Goal: Task Accomplishment & Management: Manage account settings

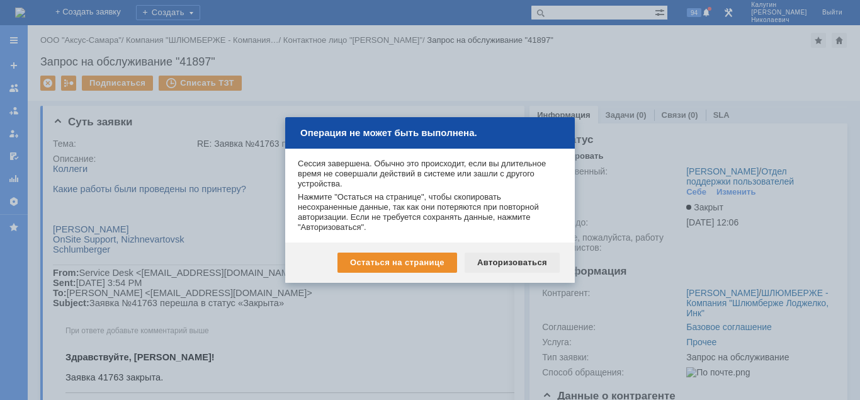
click at [503, 256] on div "Авторизоваться" at bounding box center [512, 262] width 95 height 20
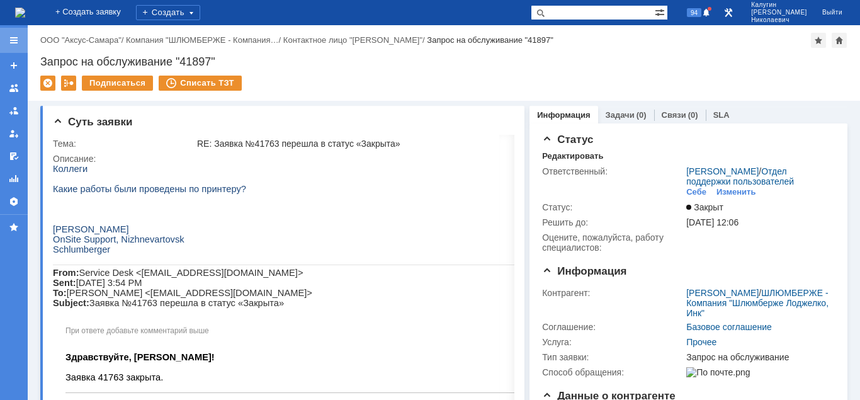
click at [18, 40] on div at bounding box center [14, 40] width 10 height 10
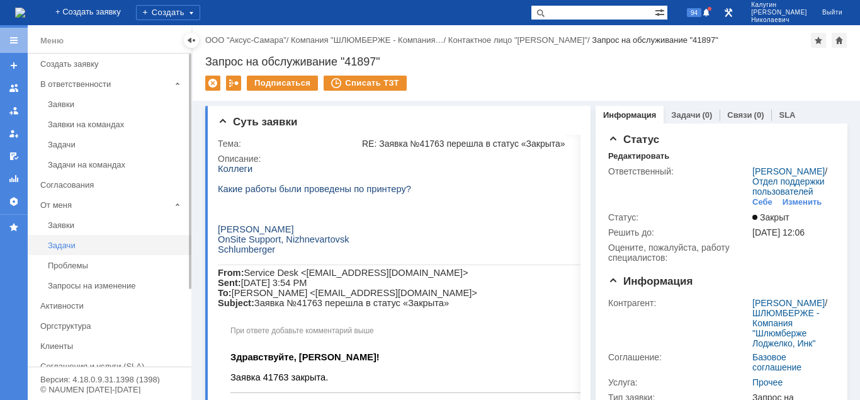
click at [69, 247] on div "Задачи" at bounding box center [116, 244] width 136 height 9
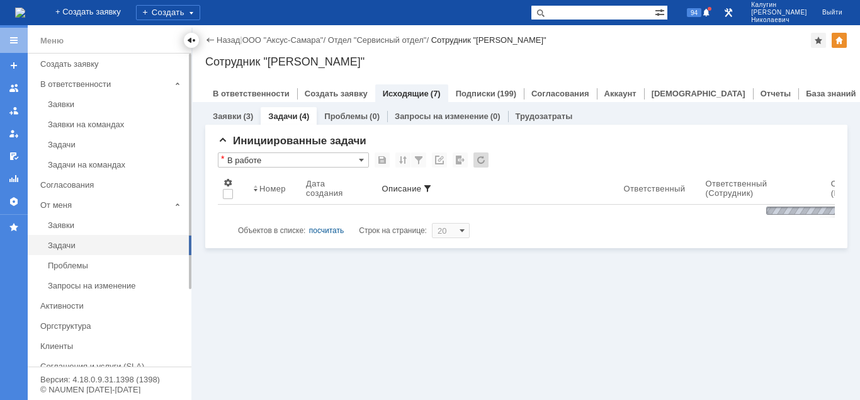
click at [189, 42] on div at bounding box center [191, 40] width 10 height 10
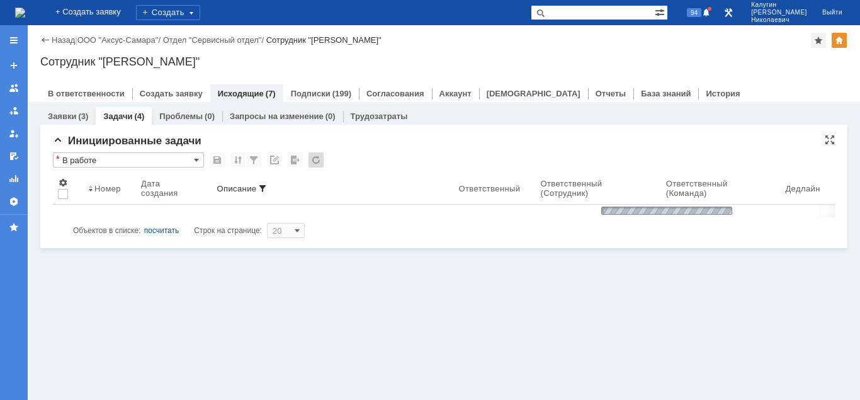
click at [126, 163] on input "В работе" at bounding box center [128, 159] width 151 height 15
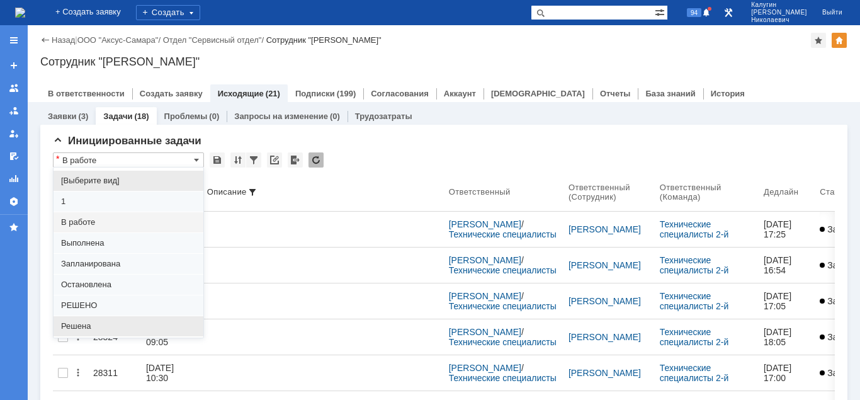
click at [101, 329] on span "Решена" at bounding box center [128, 326] width 135 height 10
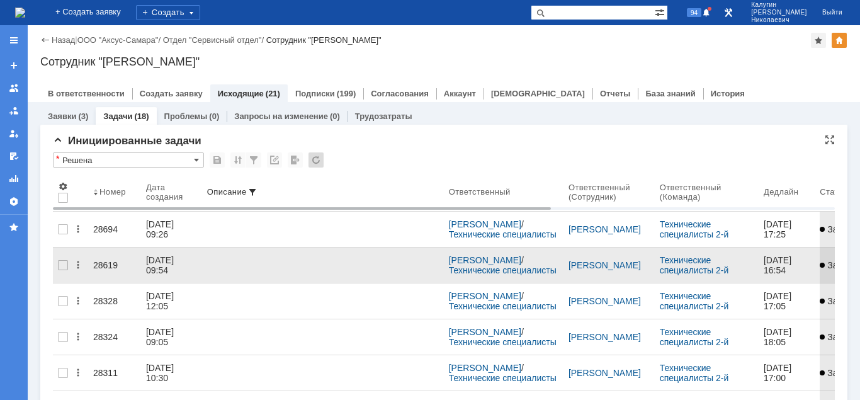
type input "Решена"
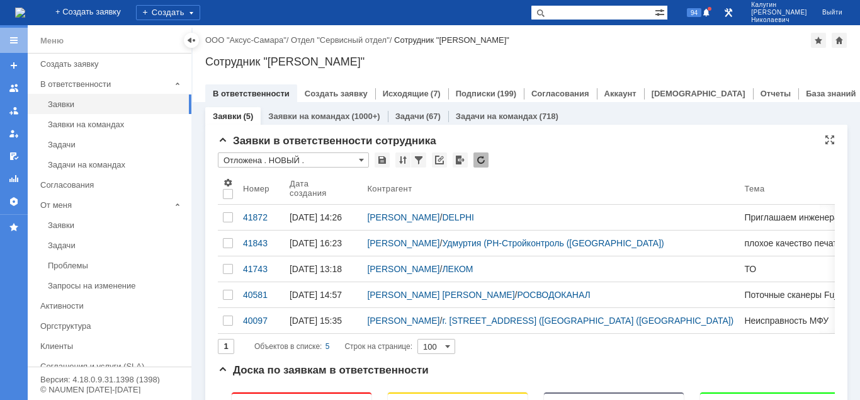
scroll to position [64, 0]
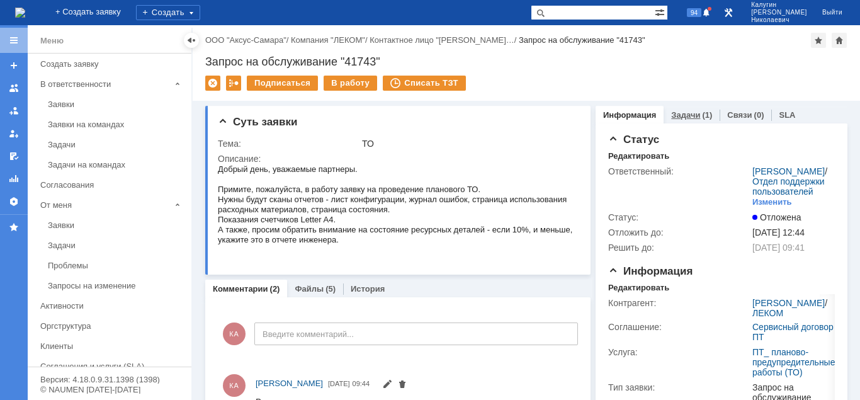
click at [681, 119] on link "Задачи" at bounding box center [685, 114] width 29 height 9
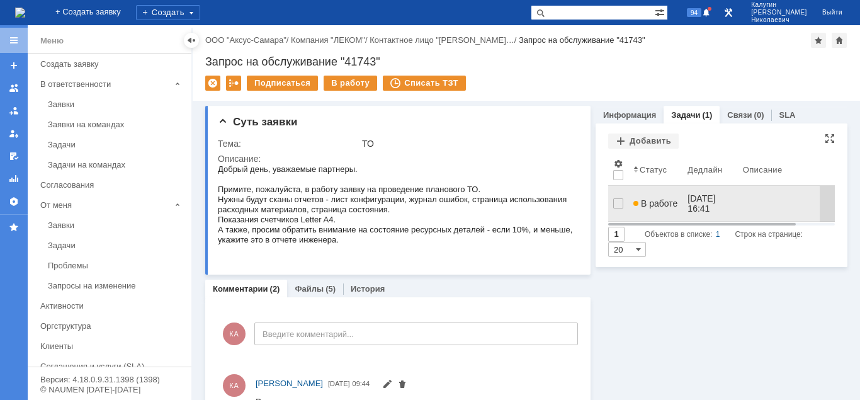
click at [662, 198] on span "В работе" at bounding box center [655, 203] width 44 height 10
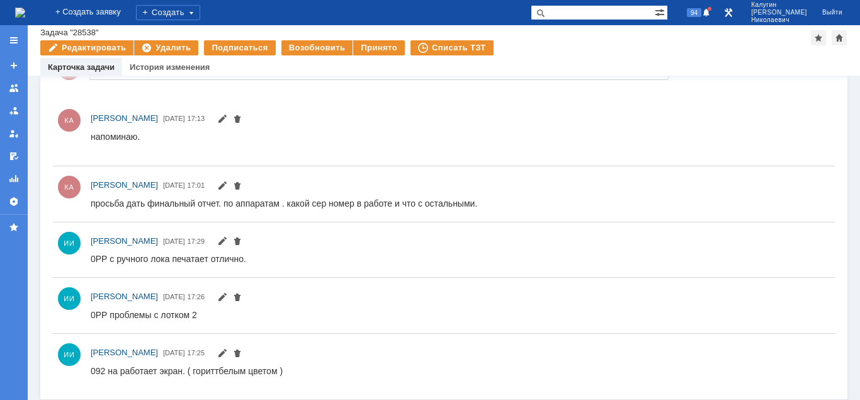
scroll to position [159, 0]
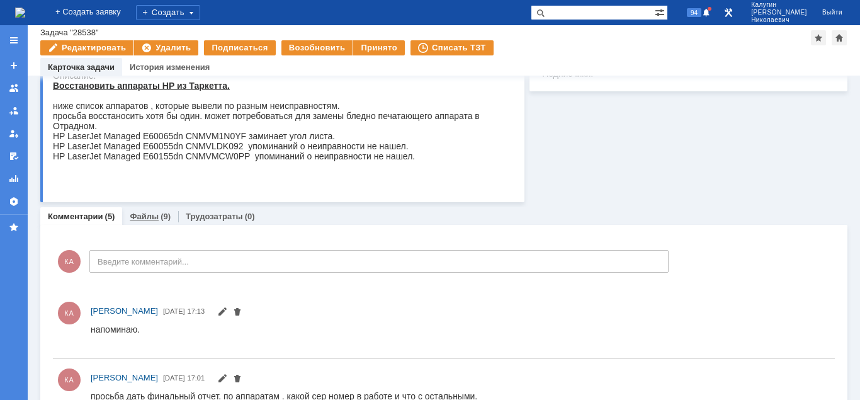
click at [153, 217] on link "Файлы" at bounding box center [144, 216] width 29 height 9
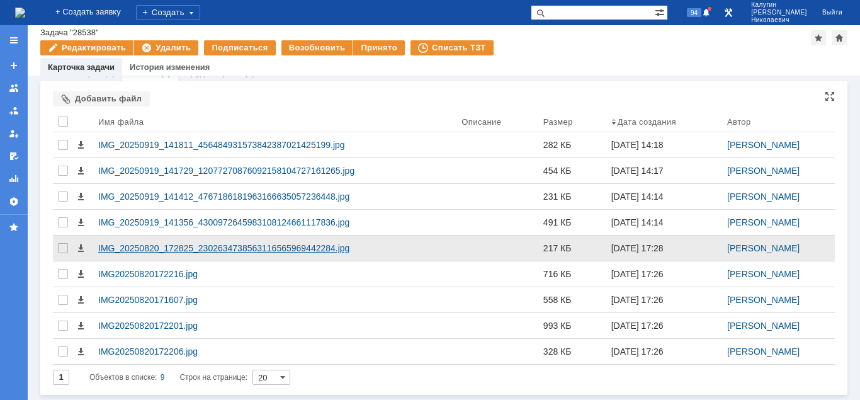
scroll to position [303, 0]
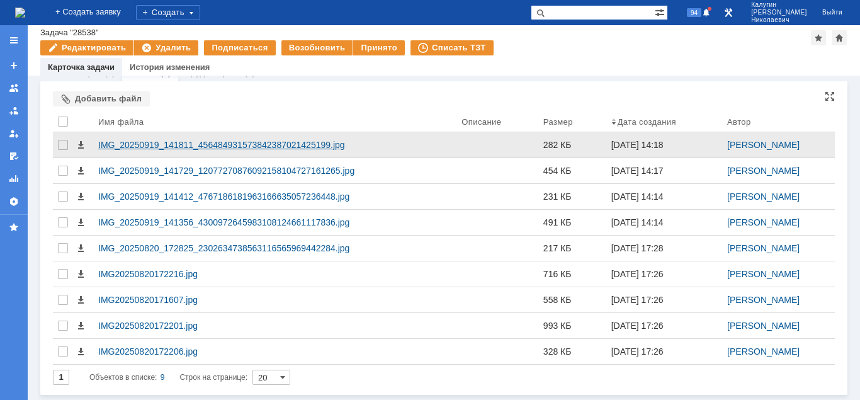
click at [208, 140] on div "IMG_20250919_141811_456484931573842387021425199.jpg" at bounding box center [274, 145] width 353 height 10
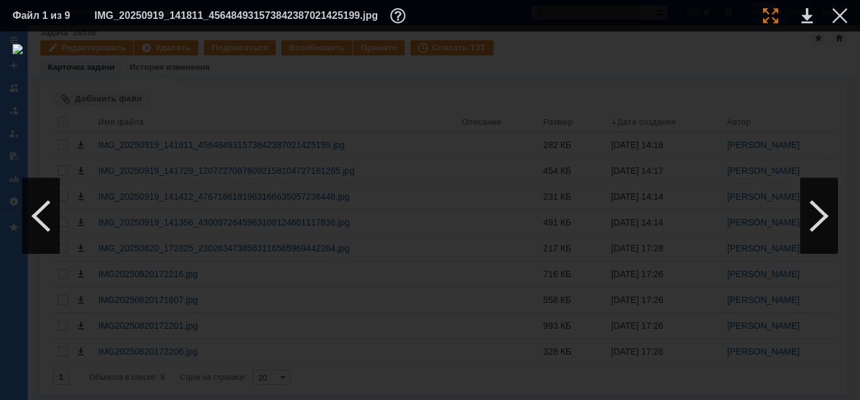
click at [771, 20] on div at bounding box center [770, 15] width 15 height 15
click at [825, 216] on div at bounding box center [819, 216] width 38 height 76
click at [763, 13] on div at bounding box center [770, 15] width 15 height 15
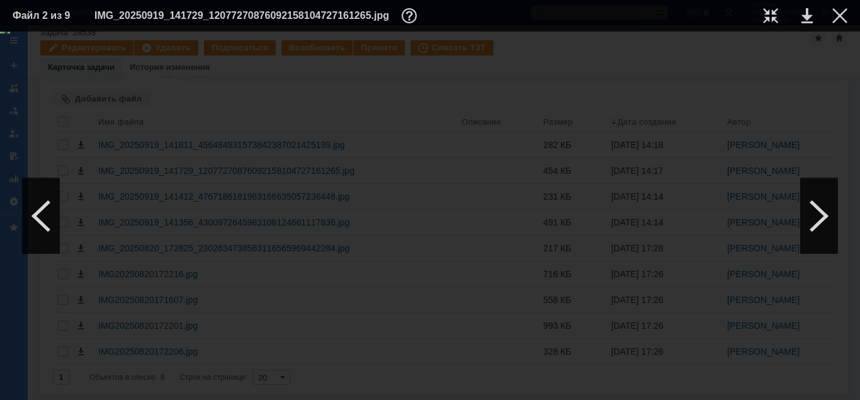
drag, startPoint x: 399, startPoint y: 394, endPoint x: 425, endPoint y: 387, distance: 26.9
click at [425, 387] on div at bounding box center [430, 215] width 860 height 368
drag, startPoint x: 409, startPoint y: 395, endPoint x: 460, endPoint y: 382, distance: 53.1
click at [455, 389] on div at bounding box center [430, 215] width 860 height 368
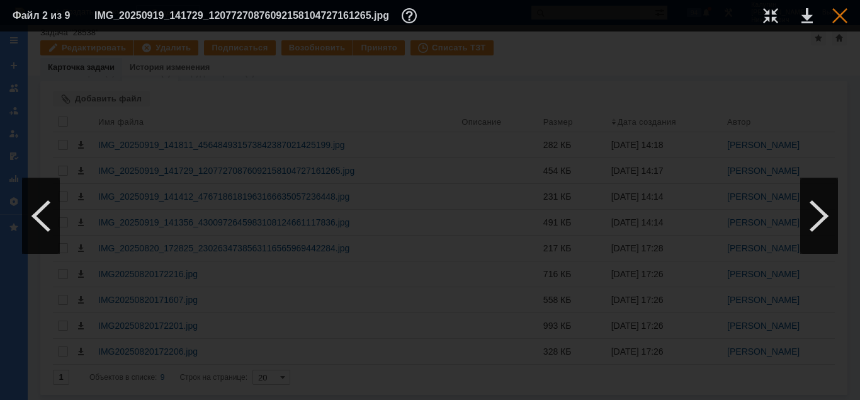
click at [842, 16] on div at bounding box center [839, 15] width 15 height 15
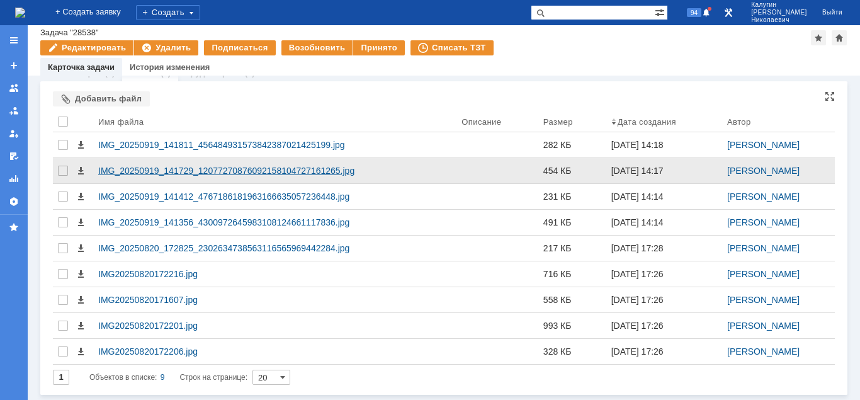
click at [309, 168] on div "IMG_20250919_141729_12077270876092158104727161265.jpg" at bounding box center [274, 171] width 353 height 10
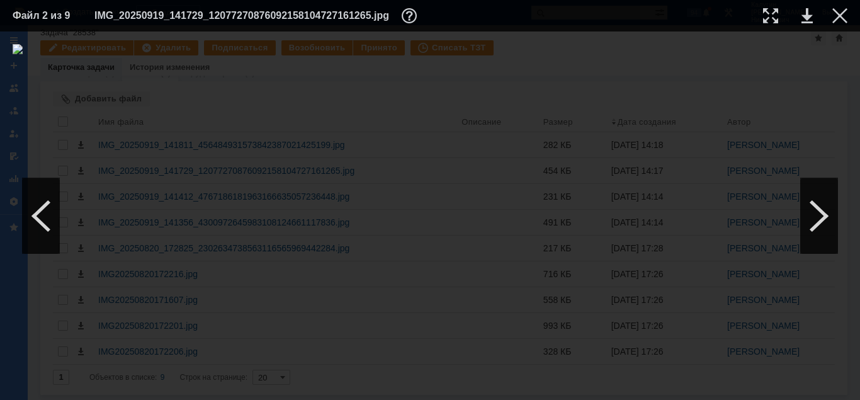
drag, startPoint x: 772, startPoint y: 13, endPoint x: 714, endPoint y: 45, distance: 66.5
click at [772, 14] on div at bounding box center [770, 15] width 15 height 15
click at [825, 217] on div at bounding box center [819, 216] width 38 height 76
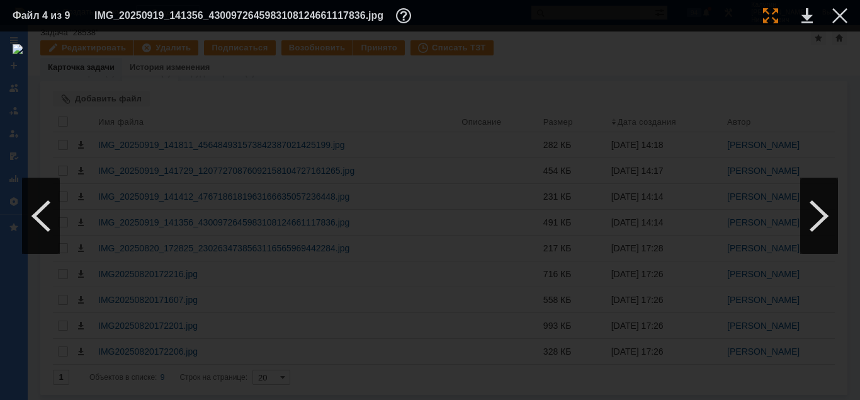
click at [776, 9] on div at bounding box center [770, 15] width 15 height 15
click at [840, 15] on div at bounding box center [839, 15] width 15 height 15
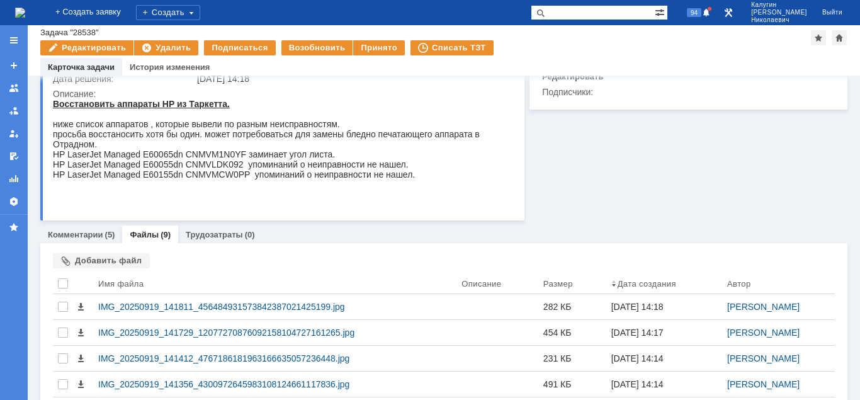
scroll to position [110, 0]
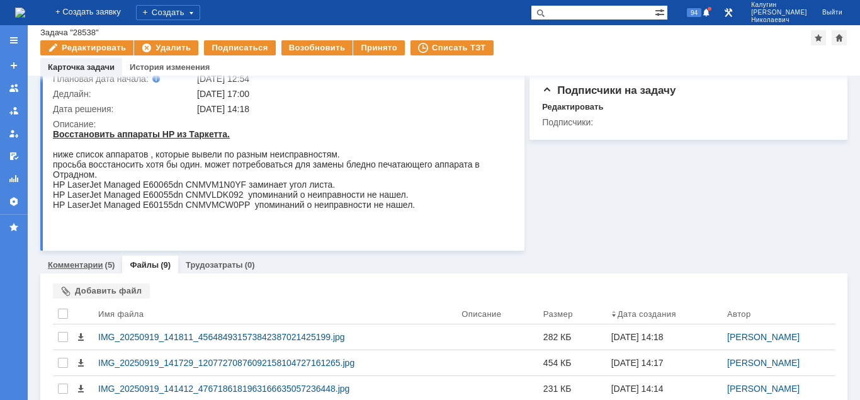
click at [85, 266] on link "Комментарии" at bounding box center [75, 264] width 55 height 9
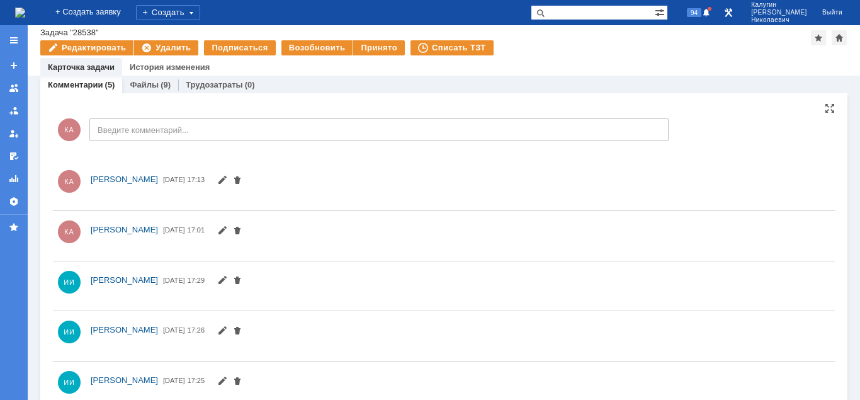
scroll to position [303, 0]
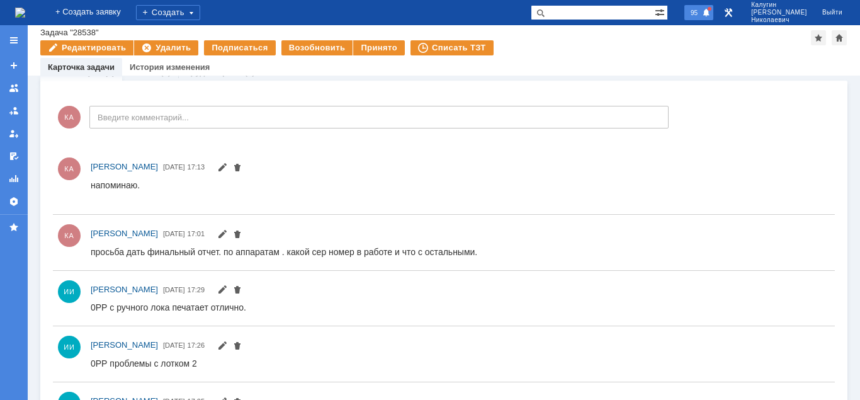
click at [711, 15] on span at bounding box center [706, 13] width 9 height 10
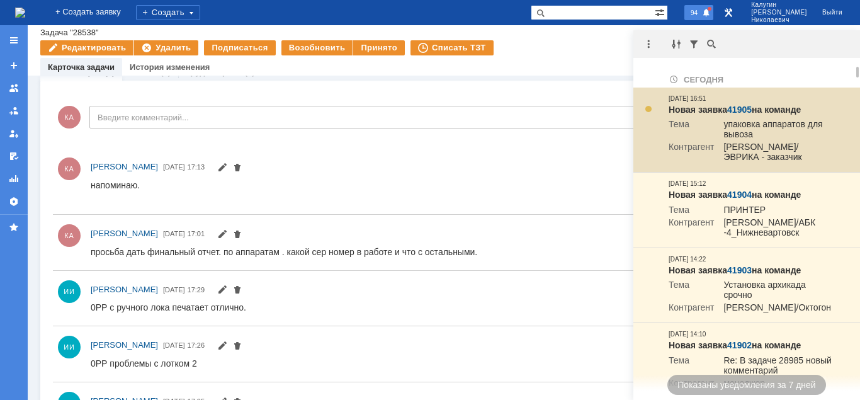
drag, startPoint x: 741, startPoint y: 108, endPoint x: 696, endPoint y: 91, distance: 47.8
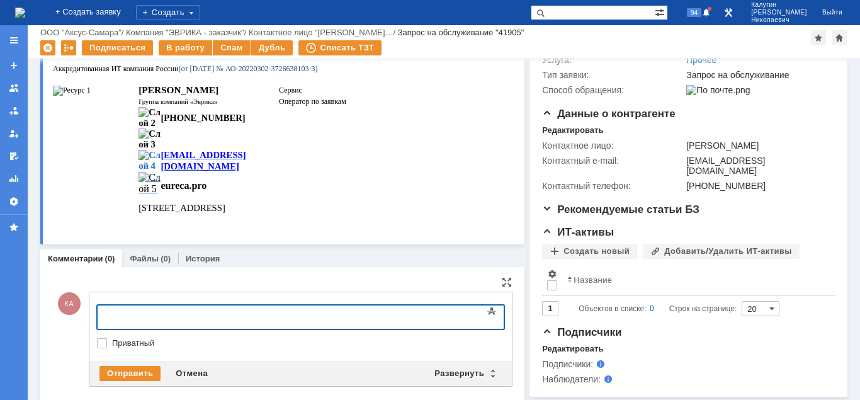
click at [129, 320] on div at bounding box center [199, 315] width 179 height 10
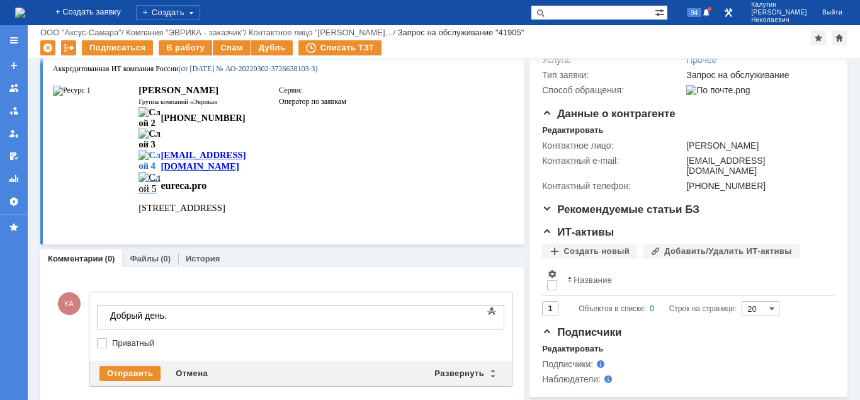
click at [211, 313] on div "Добрый день." at bounding box center [199, 315] width 179 height 10
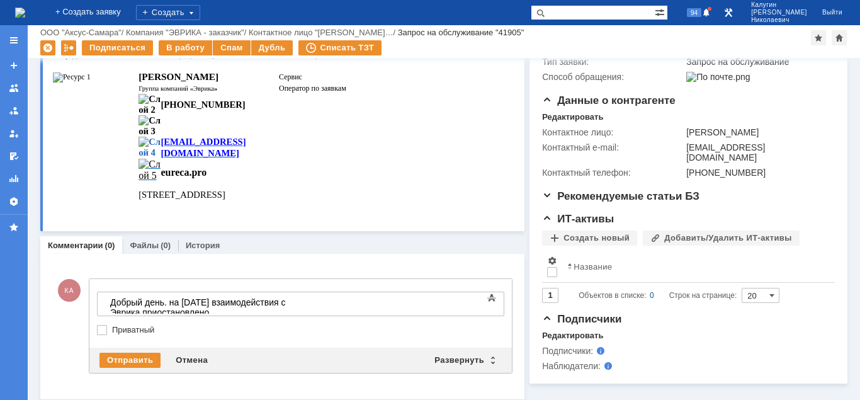
scroll to position [235, 0]
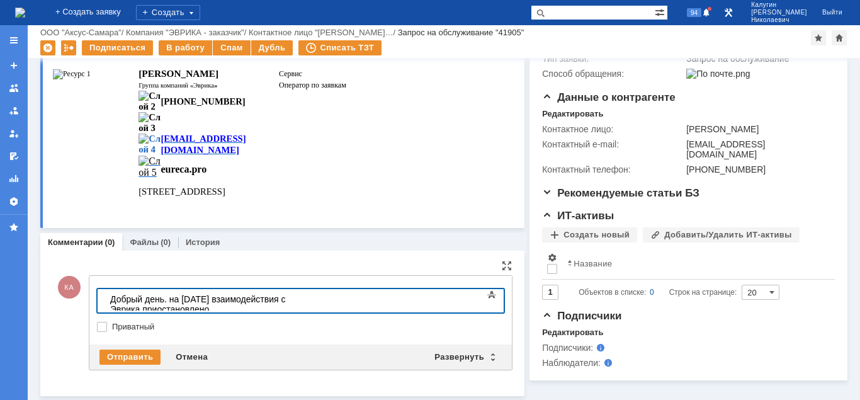
drag, startPoint x: 413, startPoint y: 300, endPoint x: 171, endPoint y: 303, distance: 241.7
click at [171, 303] on div "Добрый день. на сегодня взаимодействия с Эврика приостановлено." at bounding box center [199, 304] width 179 height 20
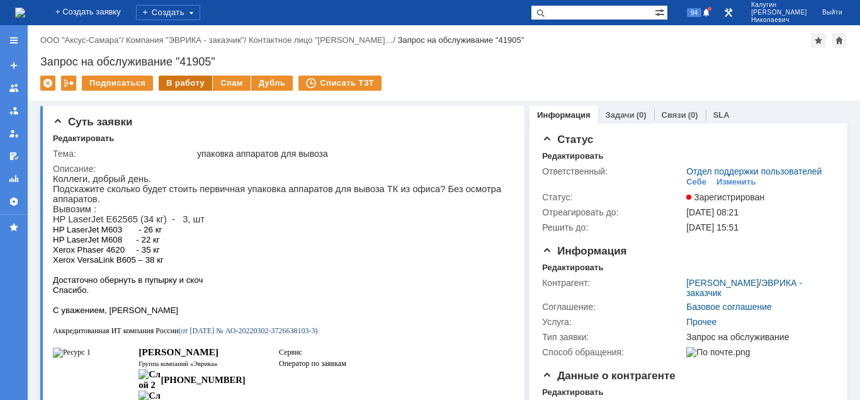
click at [186, 87] on div "В работу" at bounding box center [186, 83] width 54 height 15
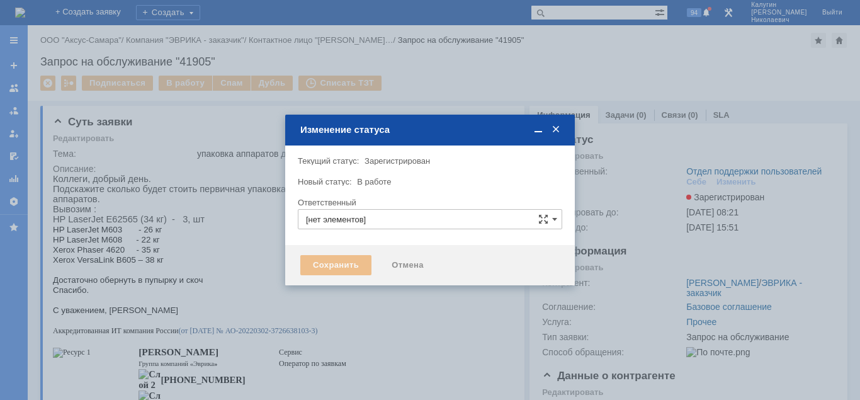
type input "Отдел поддержки пользователей"
type input "[PERSON_NAME]"
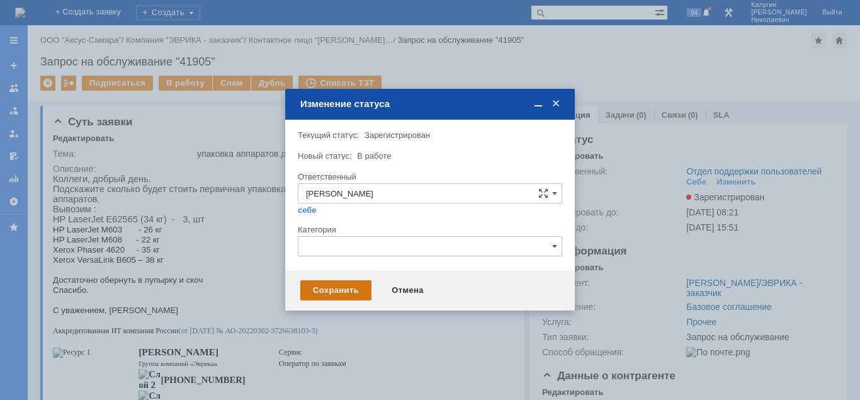
click at [321, 297] on div "Сохранить" at bounding box center [335, 290] width 71 height 20
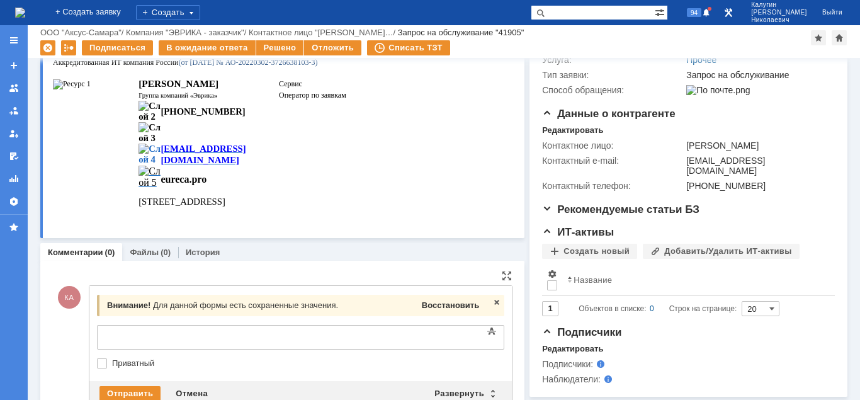
click at [439, 305] on span "Восстановить" at bounding box center [450, 304] width 57 height 9
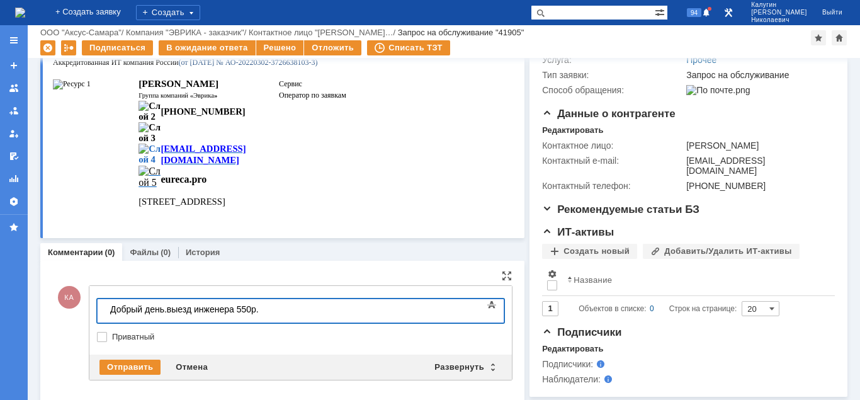
click at [289, 310] on div "Добрый день.выезд инженера 550р." at bounding box center [199, 309] width 179 height 10
click at [289, 312] on div "Добрый день.выезд инженера 550р." at bounding box center [199, 309] width 179 height 10
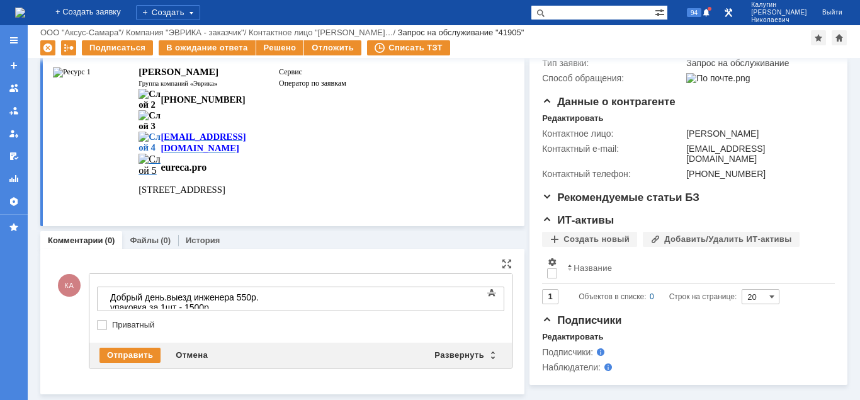
scroll to position [225, 0]
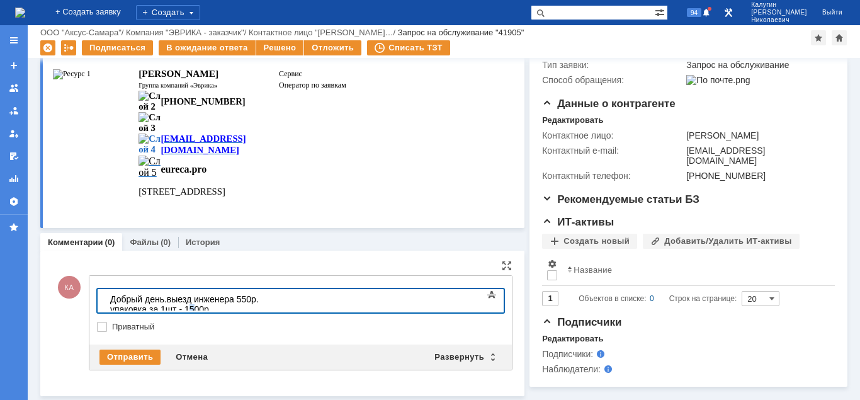
drag, startPoint x: 342, startPoint y: 298, endPoint x: 344, endPoint y: 307, distance: 9.5
click at [294, 307] on body "Добрый день.выезд инженера 550р. упаковка за 1шт - 1500р." at bounding box center [199, 304] width 189 height 30
click at [289, 298] on div "Добрый день.выезд инженера 550р. упаковка за 1шт - 1700р." at bounding box center [199, 304] width 179 height 20
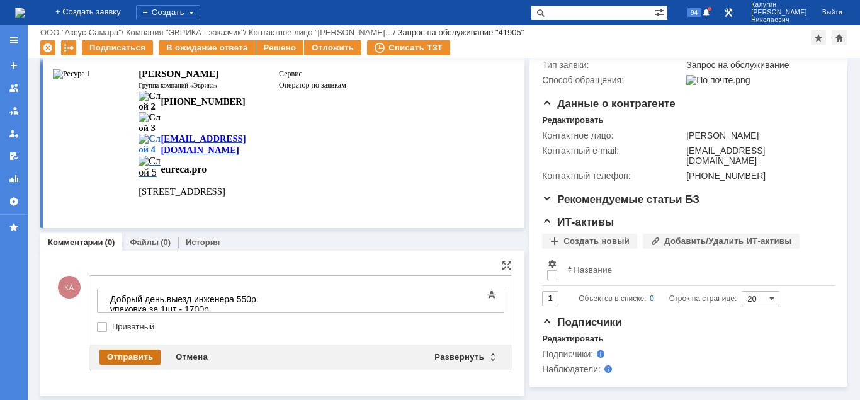
click at [133, 358] on div "Отправить" at bounding box center [129, 356] width 61 height 15
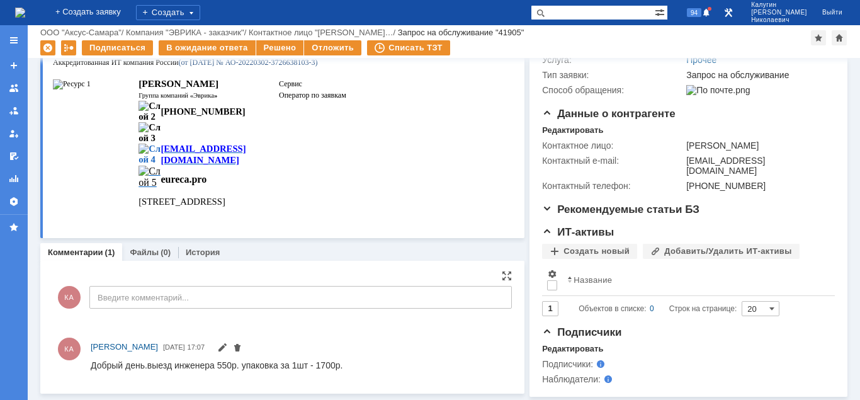
scroll to position [0, 0]
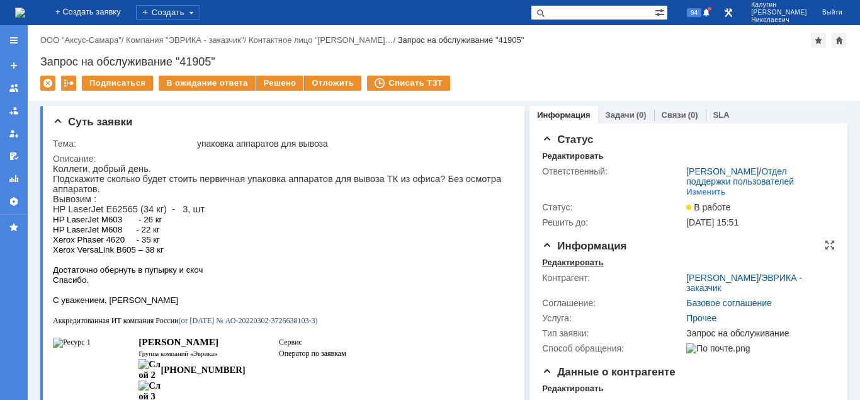
click at [552, 260] on div "Редактировать" at bounding box center [572, 262] width 61 height 10
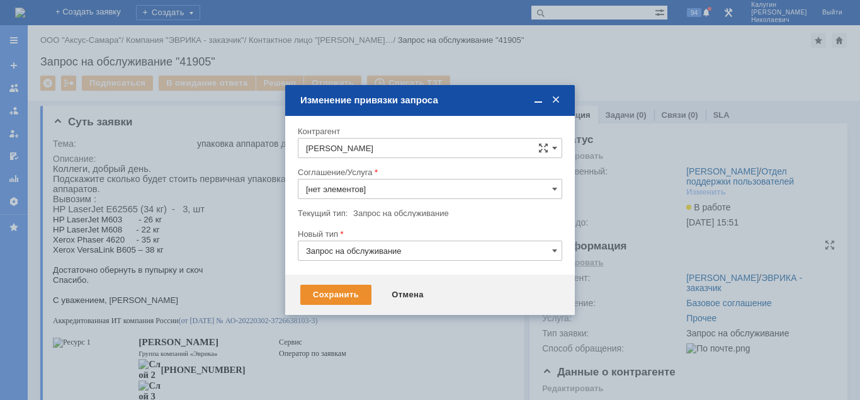
type input "Прочее"
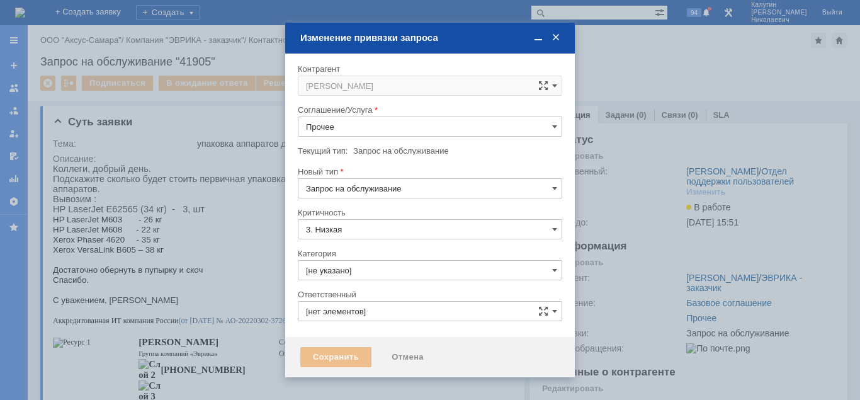
type input "[PERSON_NAME]"
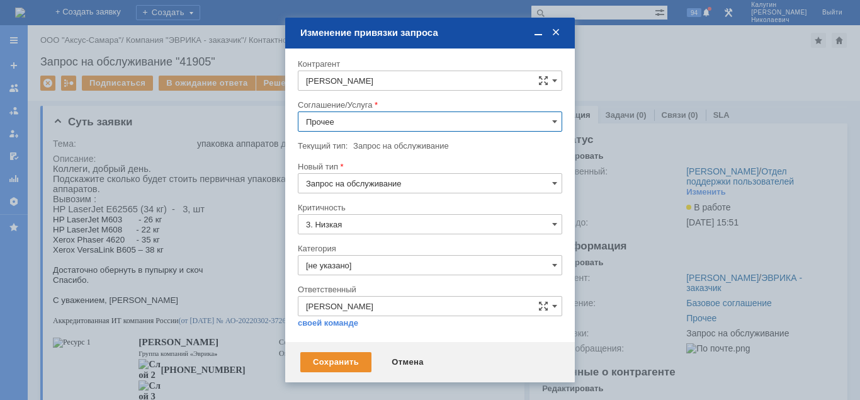
click at [373, 124] on input "Прочее" at bounding box center [430, 121] width 264 height 20
click at [443, 186] on span "ПТ_Инсталляция / деинсталляция" at bounding box center [430, 191] width 248 height 10
type input "ПТ_Инсталляция / деинсталляция"
click at [359, 364] on div "Сохранить" at bounding box center [335, 362] width 71 height 20
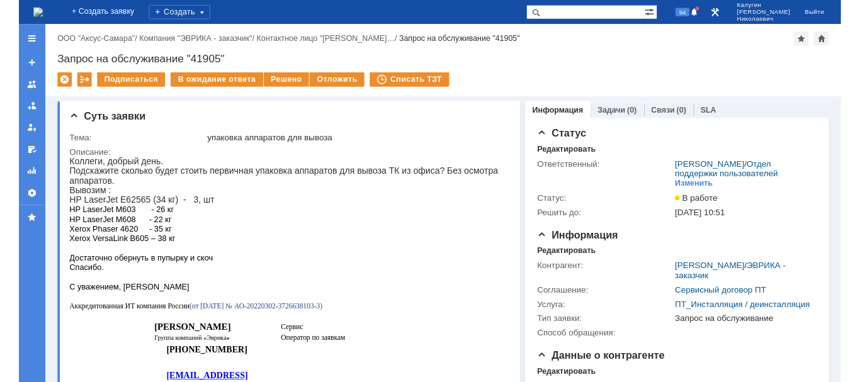
scroll to position [0, 0]
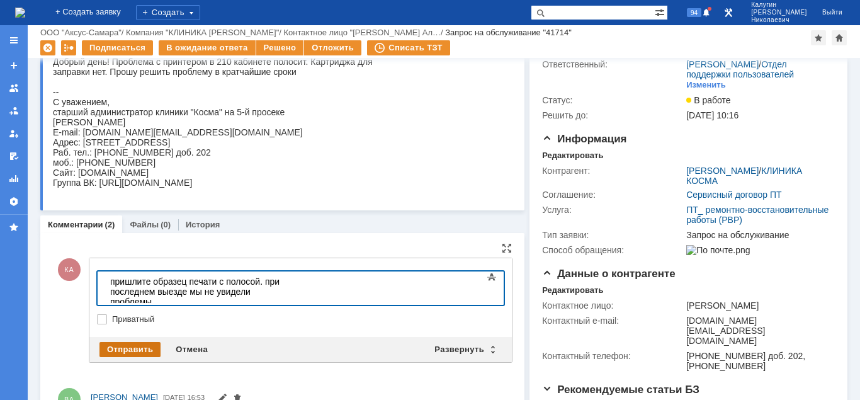
click at [137, 350] on div "Отправить" at bounding box center [129, 349] width 61 height 15
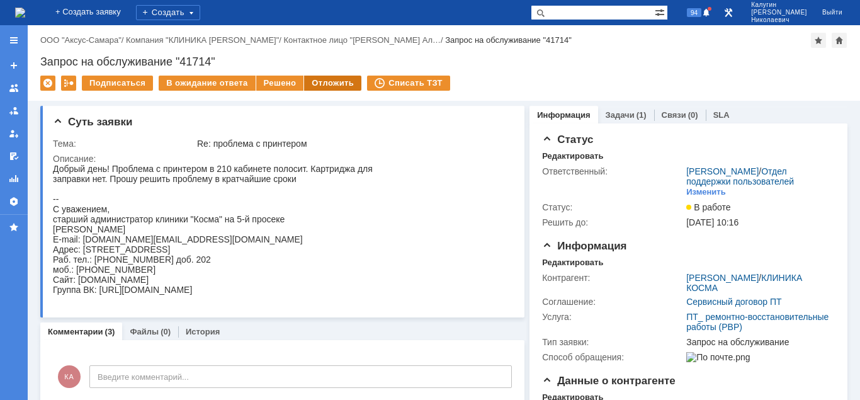
click at [342, 85] on div "Отложить" at bounding box center [332, 83] width 57 height 15
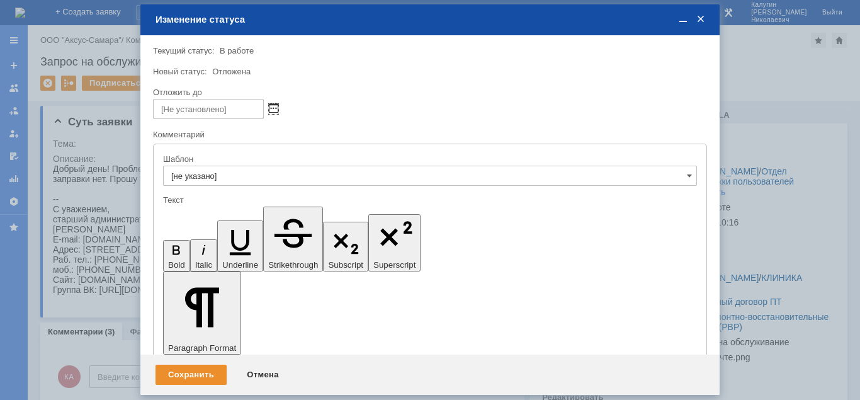
click at [273, 105] on span at bounding box center [273, 109] width 9 height 10
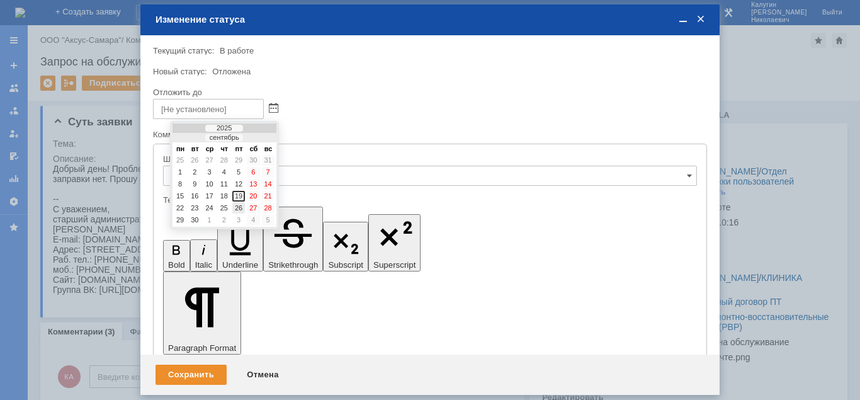
click at [240, 206] on div "26" at bounding box center [238, 208] width 13 height 11
type input "26.09.2025 16:55"
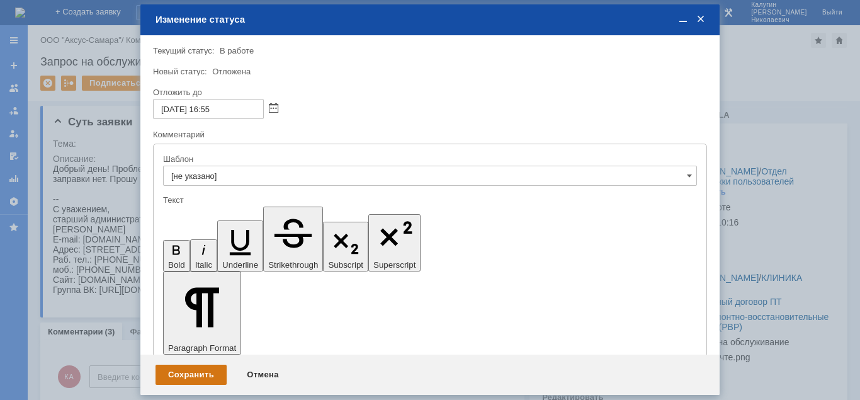
click at [191, 378] on div "Сохранить" at bounding box center [190, 374] width 71 height 20
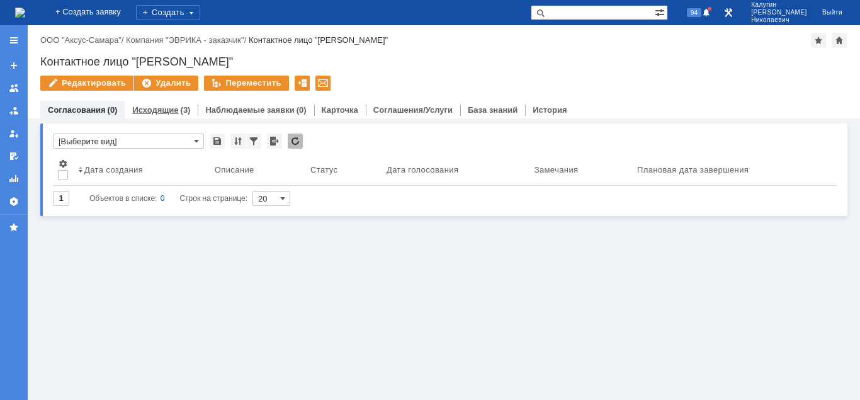
click at [164, 108] on link "Исходящие" at bounding box center [155, 109] width 46 height 9
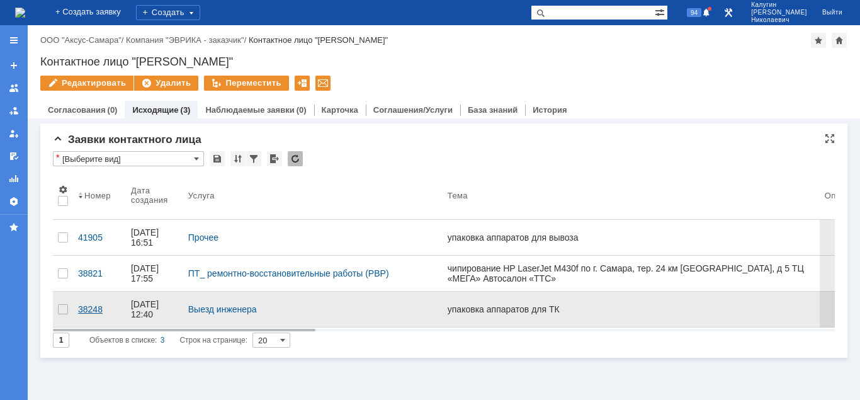
click at [84, 305] on div "38248" at bounding box center [99, 309] width 43 height 10
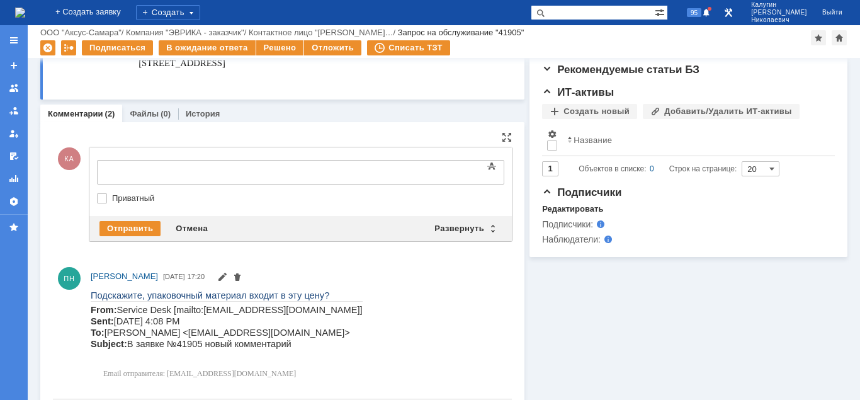
click at [164, 167] on div at bounding box center [199, 171] width 179 height 10
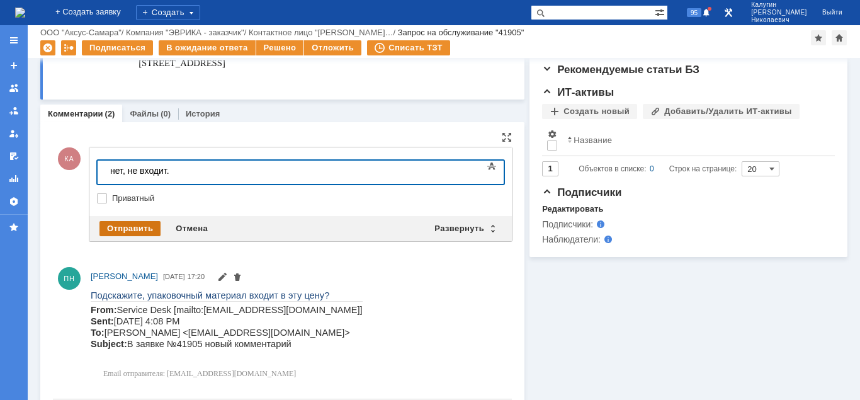
click at [126, 225] on div "Отправить" at bounding box center [129, 228] width 61 height 15
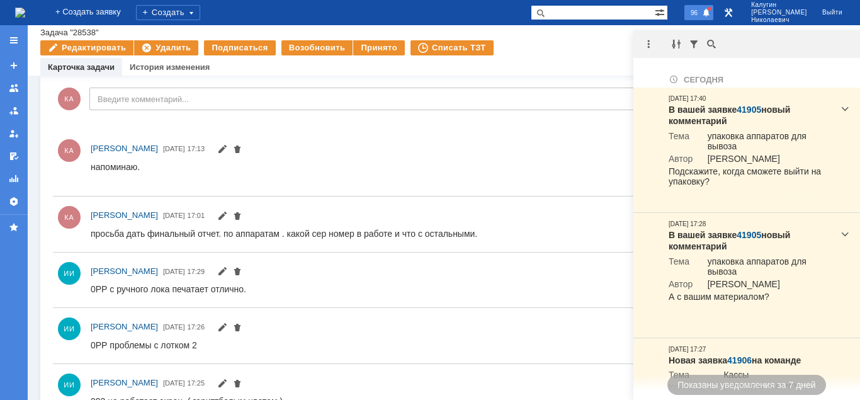
scroll to position [128, 0]
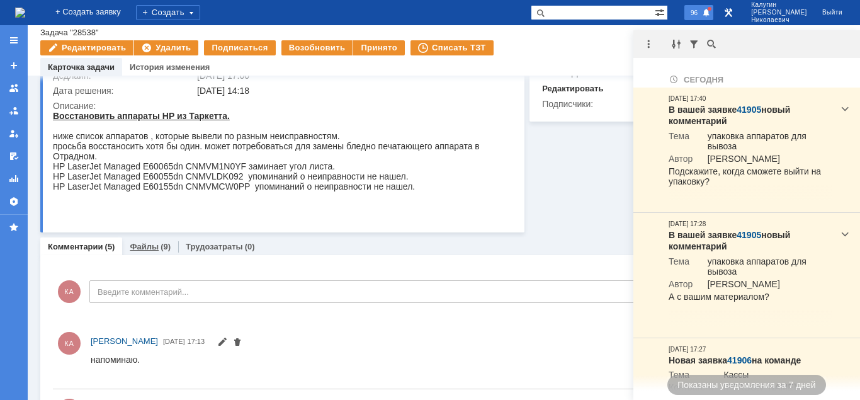
click at [154, 248] on link "Файлы" at bounding box center [144, 246] width 29 height 9
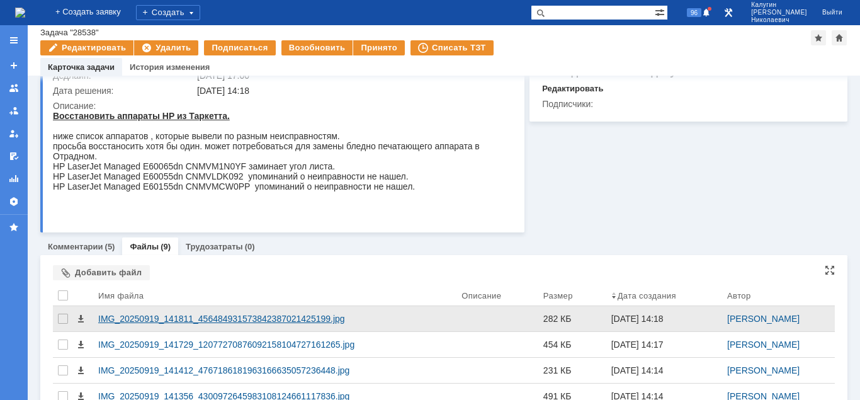
drag, startPoint x: 143, startPoint y: 317, endPoint x: 232, endPoint y: 307, distance: 89.3
click at [144, 317] on div "IMG_20250919_141811_456484931573842387021425199.jpg" at bounding box center [274, 319] width 353 height 10
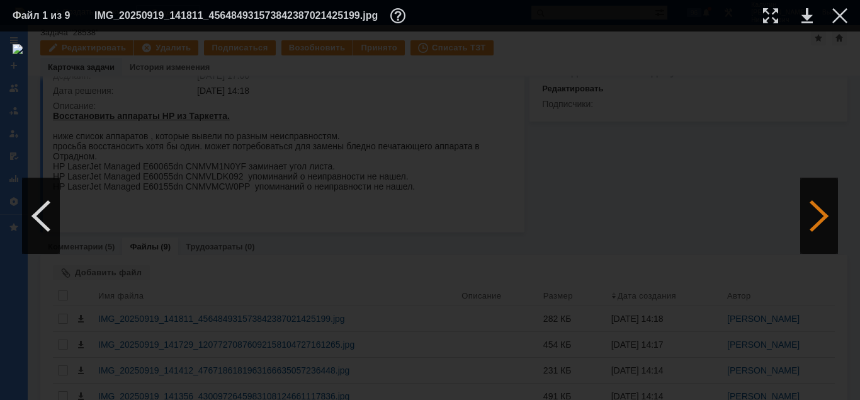
click at [815, 226] on div at bounding box center [819, 216] width 38 height 76
click at [815, 225] on div at bounding box center [819, 216] width 38 height 76
click at [38, 230] on div at bounding box center [41, 216] width 38 height 76
click at [765, 18] on div at bounding box center [770, 15] width 15 height 15
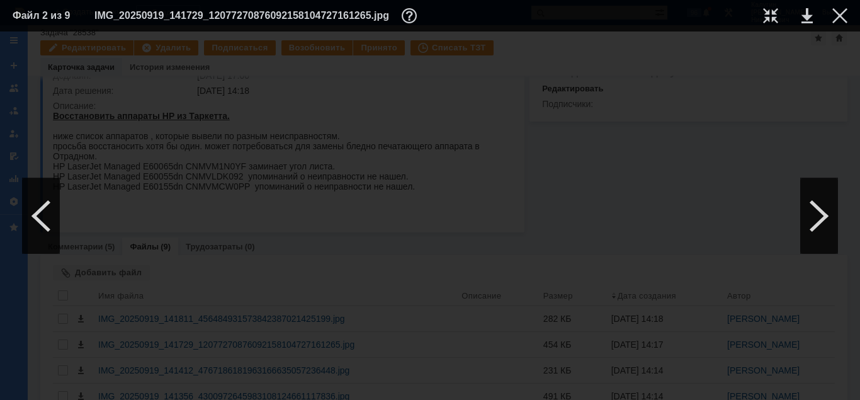
drag, startPoint x: 358, startPoint y: 394, endPoint x: 371, endPoint y: 334, distance: 61.1
click at [192, 398] on div at bounding box center [430, 215] width 860 height 368
drag, startPoint x: 293, startPoint y: 394, endPoint x: 582, endPoint y: 390, distance: 288.4
click at [582, 390] on div at bounding box center [430, 215] width 860 height 368
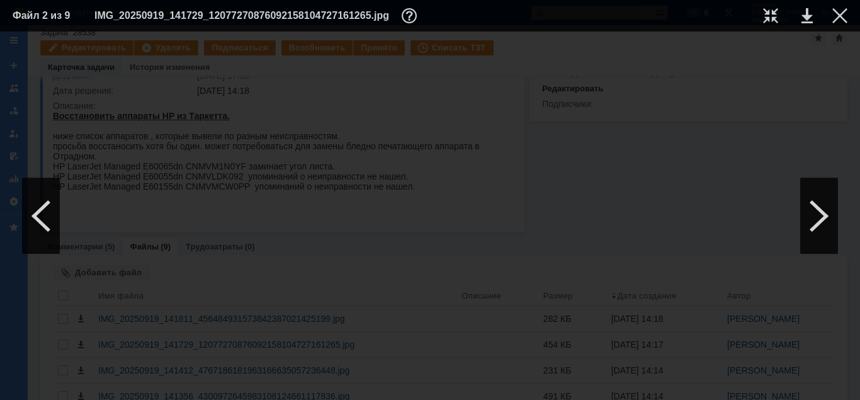
drag, startPoint x: 837, startPoint y: 14, endPoint x: 479, endPoint y: 67, distance: 361.5
click at [835, 14] on div at bounding box center [839, 15] width 15 height 15
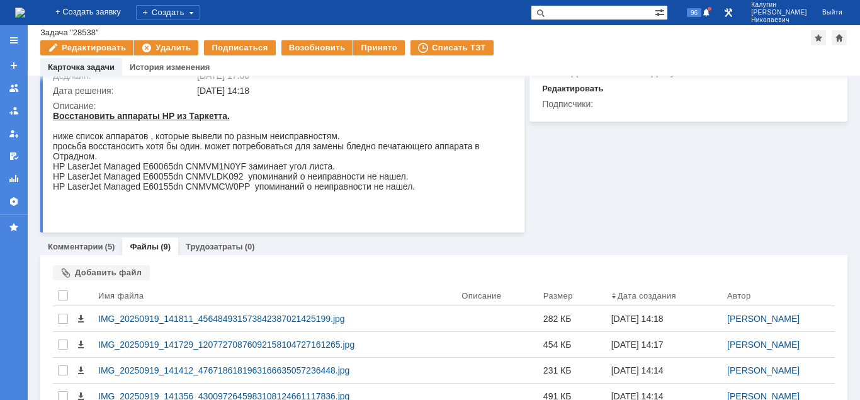
scroll to position [0, 0]
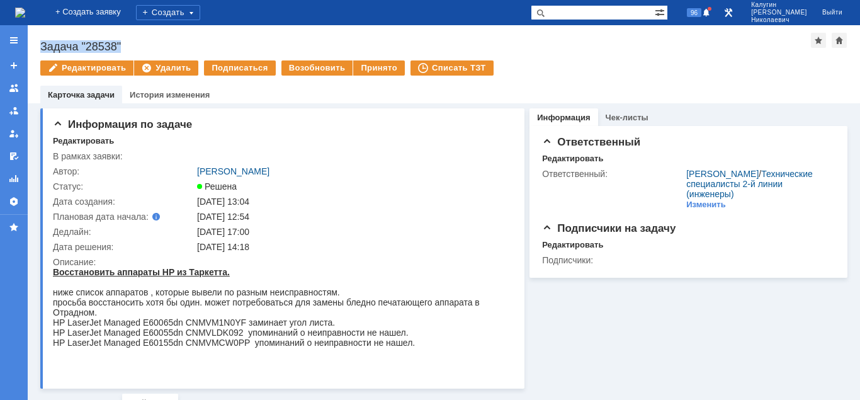
drag, startPoint x: 125, startPoint y: 45, endPoint x: 42, endPoint y: 43, distance: 83.7
click at [42, 43] on div "Задача "28538"" at bounding box center [425, 46] width 771 height 13
copy div "Задача "28538""
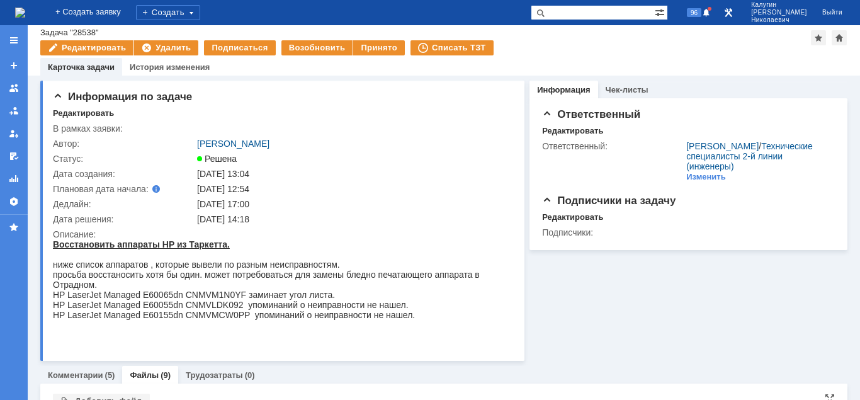
scroll to position [257, 0]
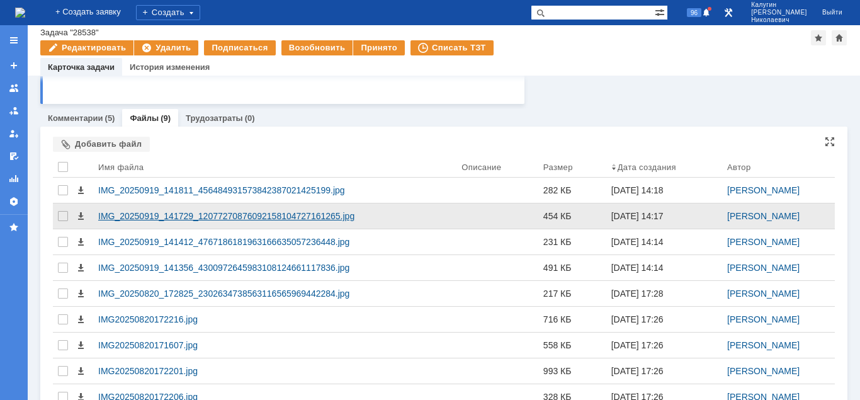
click at [300, 212] on div "IMG_20250919_141729_12077270876092158104727161265.jpg" at bounding box center [274, 216] width 353 height 10
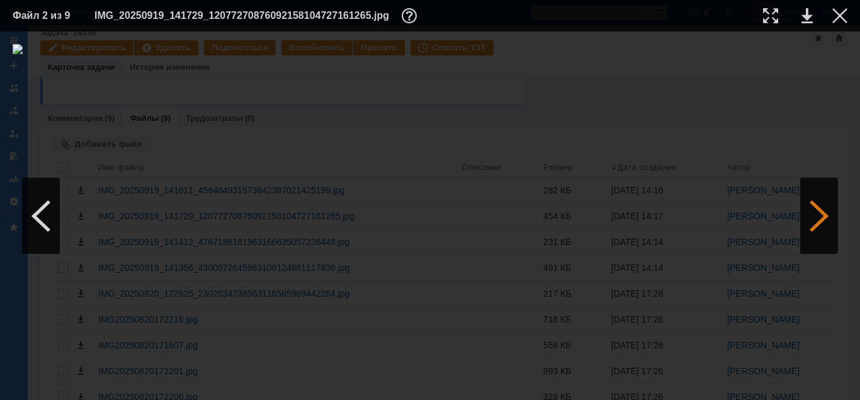
click at [809, 222] on div at bounding box center [819, 216] width 38 height 76
click at [762, 21] on td at bounding box center [760, 15] width 35 height 19
click at [767, 19] on div at bounding box center [770, 15] width 15 height 15
drag, startPoint x: 453, startPoint y: 395, endPoint x: 281, endPoint y: 392, distance: 171.9
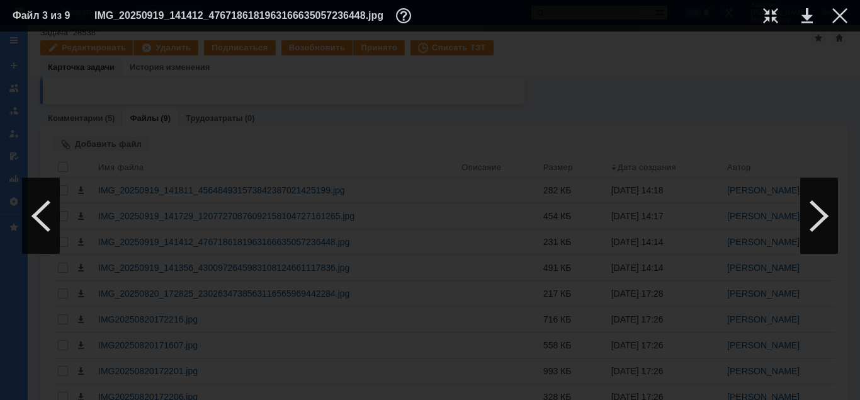
click at [277, 398] on div at bounding box center [430, 215] width 860 height 368
click at [827, 223] on div at bounding box center [819, 216] width 38 height 76
click at [774, 18] on div at bounding box center [770, 15] width 15 height 15
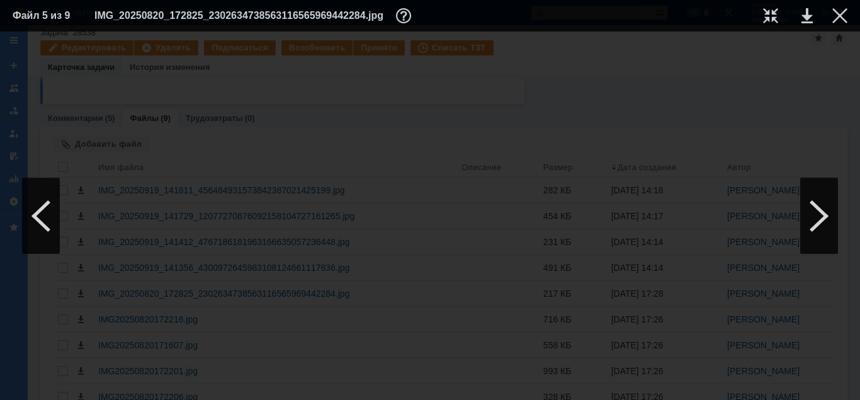
scroll to position [586, 543]
click at [837, 14] on div at bounding box center [839, 15] width 15 height 15
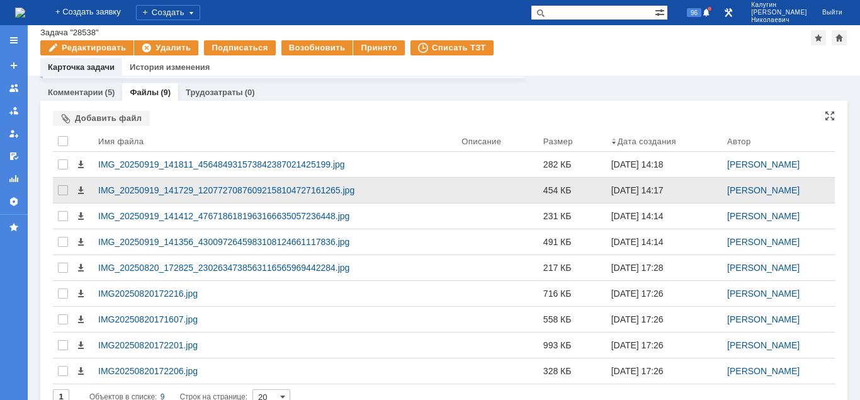
scroll to position [303, 0]
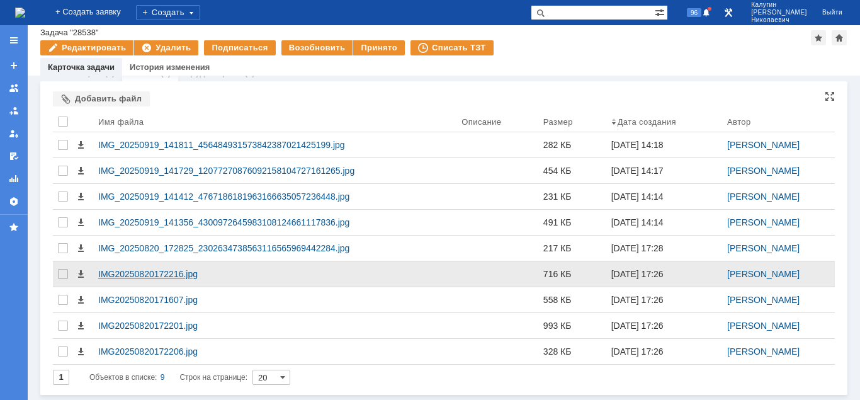
click at [176, 274] on div "IMG20250820172216.jpg" at bounding box center [274, 274] width 353 height 10
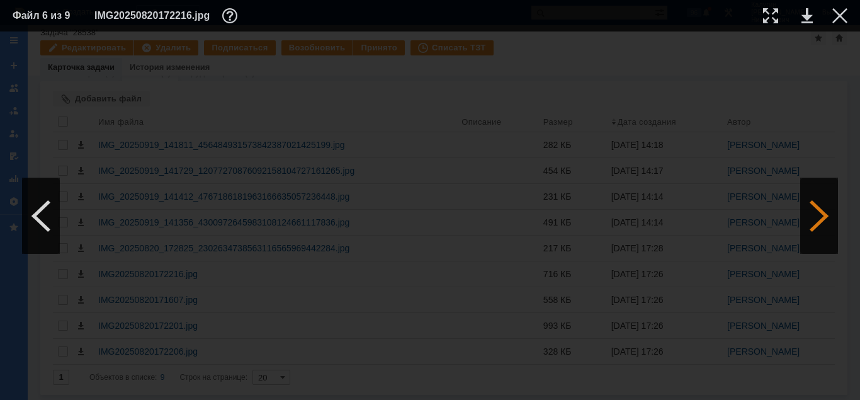
click at [808, 217] on div at bounding box center [819, 216] width 38 height 76
click at [822, 217] on div at bounding box center [819, 216] width 38 height 76
click at [839, 14] on div at bounding box center [839, 15] width 15 height 15
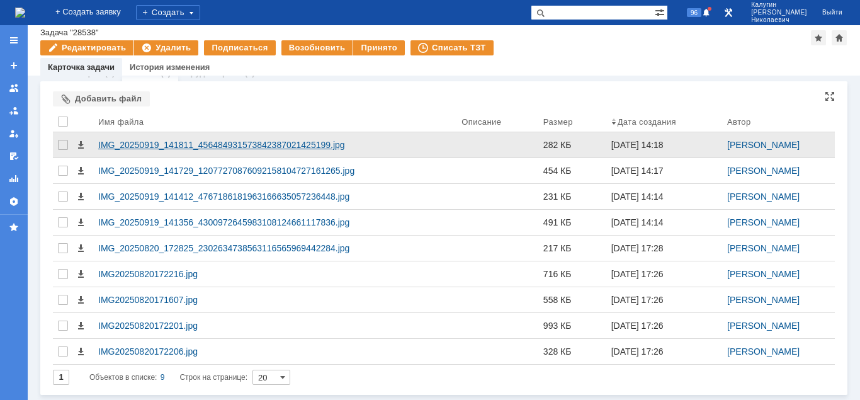
click at [253, 145] on div "IMG_20250919_141811_456484931573842387021425199.jpg" at bounding box center [274, 145] width 353 height 10
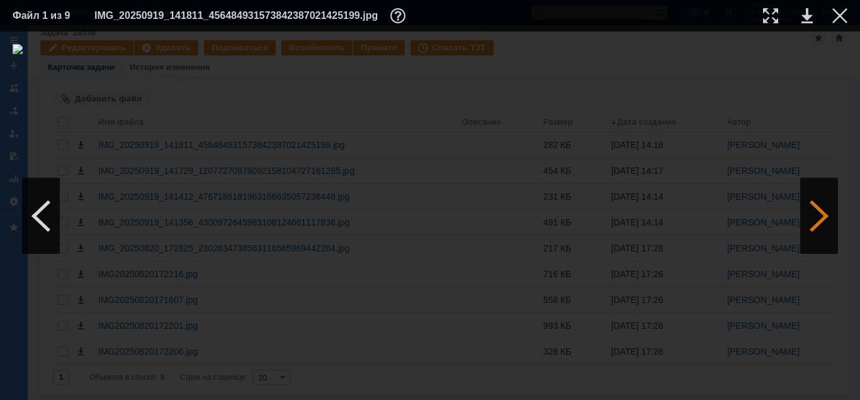
click at [815, 214] on div at bounding box center [819, 216] width 38 height 76
click at [772, 15] on div at bounding box center [770, 15] width 15 height 15
drag, startPoint x: 468, startPoint y: 394, endPoint x: 325, endPoint y: 336, distance: 154.8
click at [281, 394] on div at bounding box center [430, 215] width 860 height 368
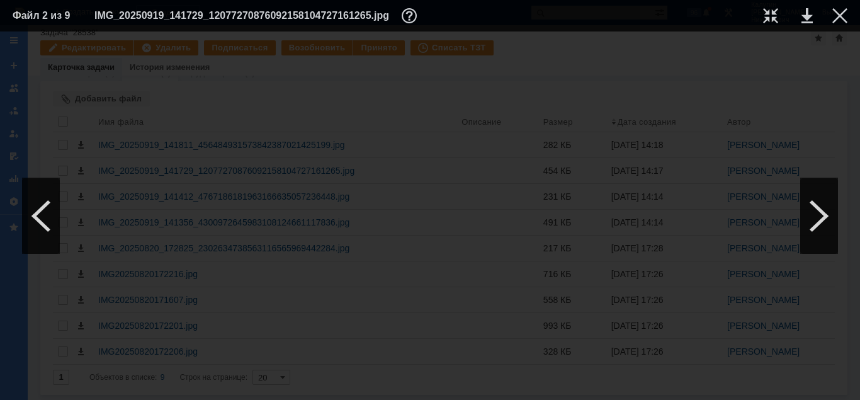
scroll to position [393, 113]
drag, startPoint x: 812, startPoint y: 200, endPoint x: 801, endPoint y: 196, distance: 12.2
click at [811, 200] on div at bounding box center [819, 216] width 38 height 76
click at [820, 218] on div at bounding box center [819, 216] width 38 height 76
click at [769, 21] on div at bounding box center [770, 15] width 15 height 15
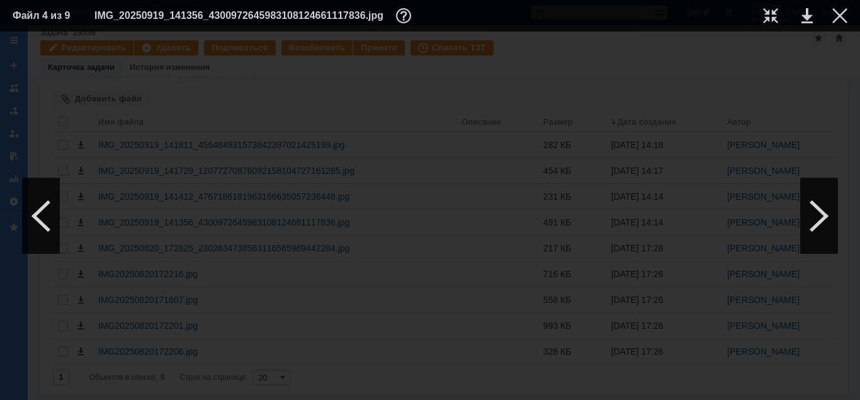
scroll to position [329, 543]
drag, startPoint x: 480, startPoint y: 395, endPoint x: 307, endPoint y: 393, distance: 173.8
click at [307, 393] on div at bounding box center [430, 215] width 860 height 368
click at [840, 14] on div at bounding box center [839, 15] width 15 height 15
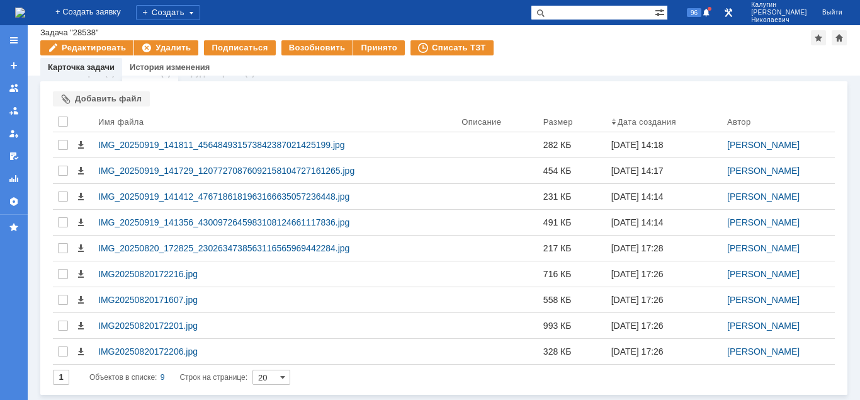
scroll to position [0, 0]
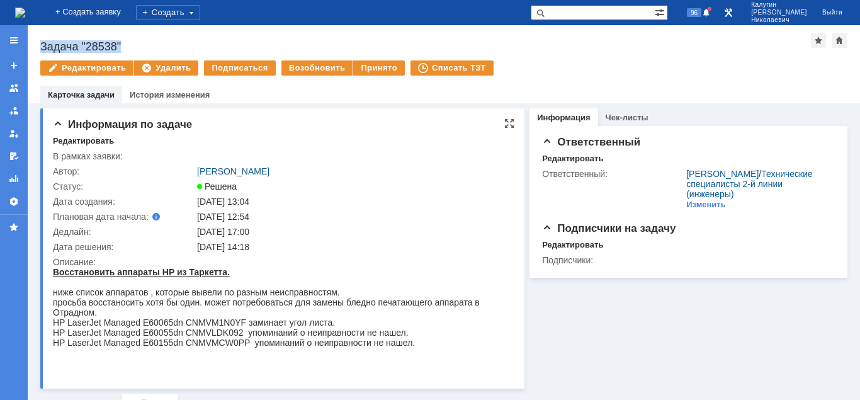
drag, startPoint x: 110, startPoint y: 47, endPoint x: 284, endPoint y: 123, distance: 190.5
click at [144, 50] on div "Назад | Задача "28538" Задача "28538" Редактировать Удалить Подписаться Возобно…" at bounding box center [444, 64] width 832 height 78
copy div "Задача "28538""
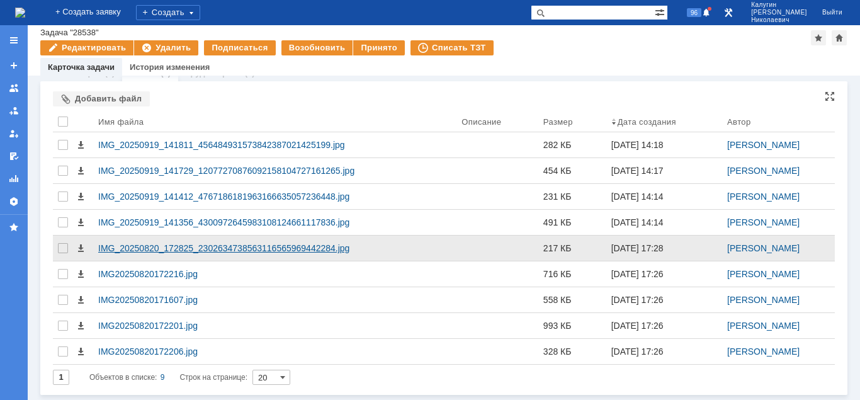
scroll to position [303, 0]
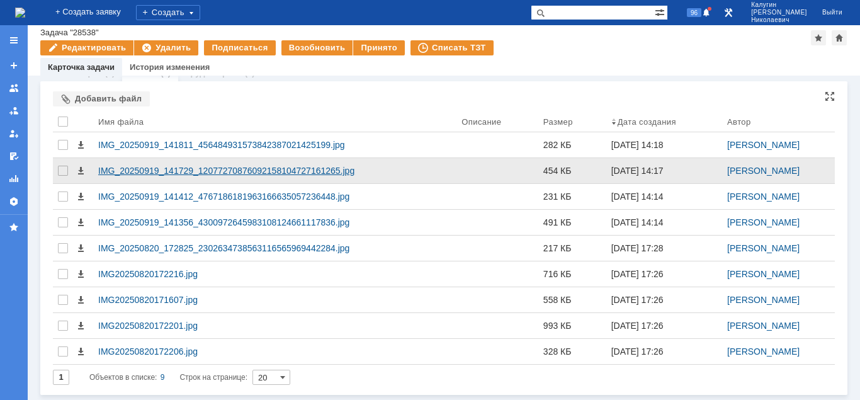
click at [208, 171] on div "IMG_20250919_141729_12077270876092158104727161265.jpg" at bounding box center [274, 171] width 353 height 10
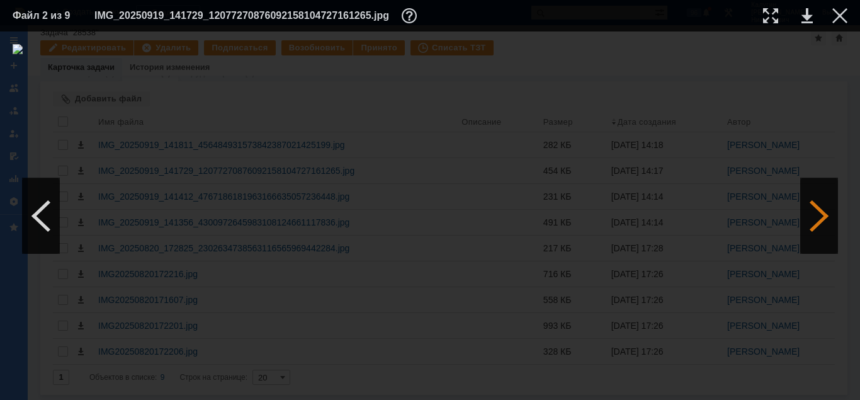
click at [815, 212] on div at bounding box center [819, 216] width 38 height 76
click at [777, 17] on div at bounding box center [770, 15] width 15 height 15
drag, startPoint x: 413, startPoint y: 395, endPoint x: 286, endPoint y: 351, distance: 134.0
click at [251, 397] on div at bounding box center [430, 215] width 860 height 368
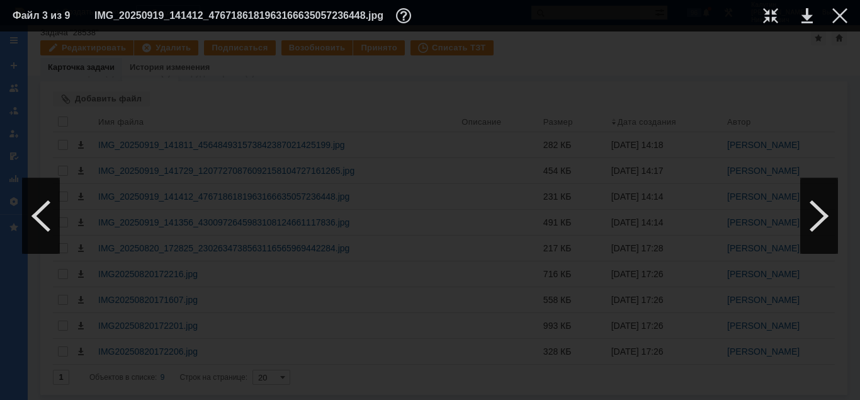
scroll to position [779, 229]
drag, startPoint x: 354, startPoint y: 395, endPoint x: 378, endPoint y: 389, distance: 24.6
click at [378, 389] on div at bounding box center [430, 215] width 860 height 368
drag, startPoint x: 321, startPoint y: 395, endPoint x: 425, endPoint y: 378, distance: 105.4
click at [425, 378] on div at bounding box center [430, 215] width 860 height 368
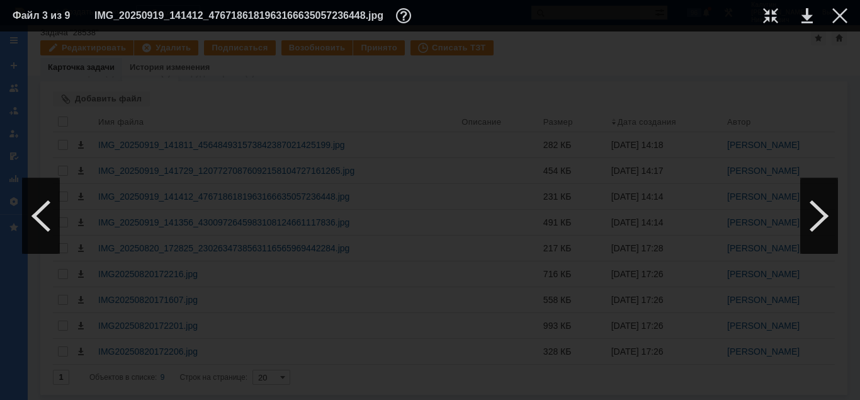
scroll to position [715, 461]
click at [840, 17] on div at bounding box center [839, 15] width 15 height 15
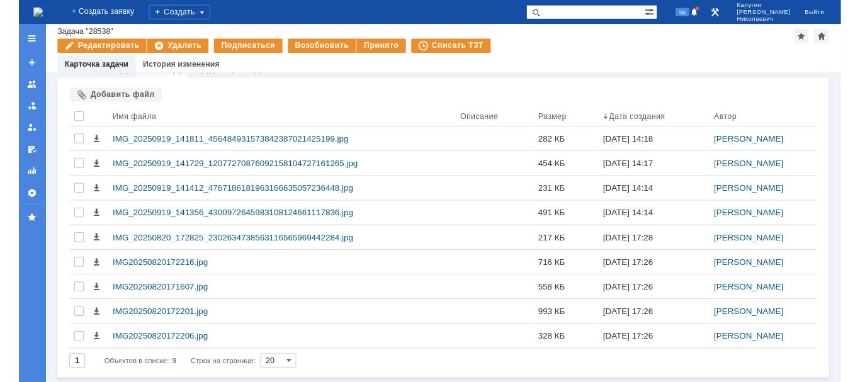
scroll to position [0, 0]
